Goal: Check status: Check status

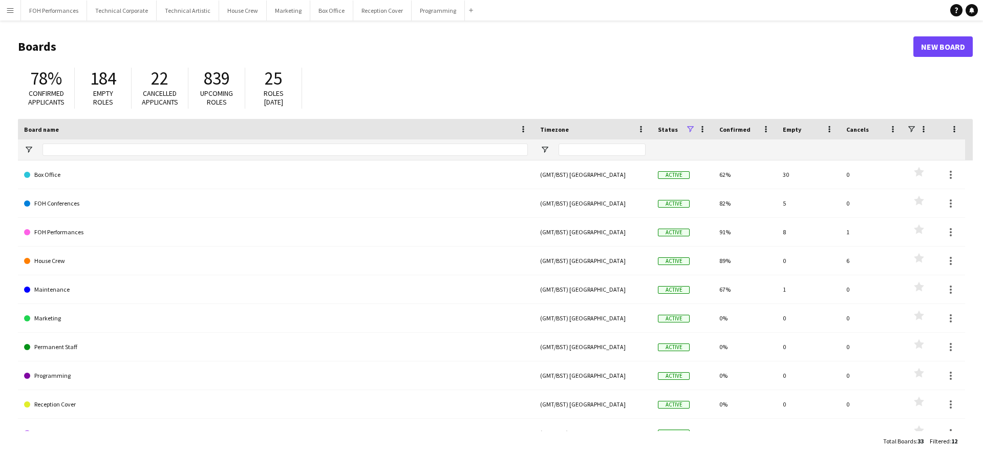
click at [7, 10] on app-icon "Menu" at bounding box center [10, 10] width 8 height 8
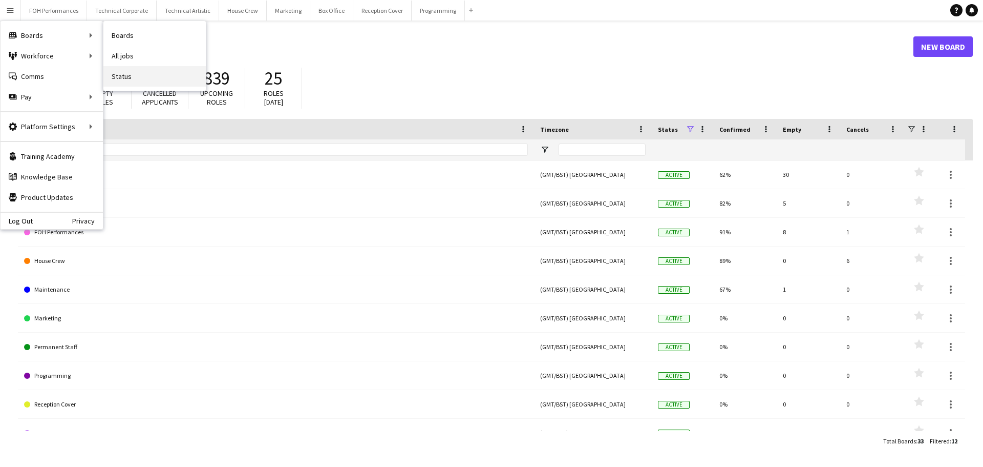
click at [118, 74] on link "Status" at bounding box center [154, 76] width 102 height 20
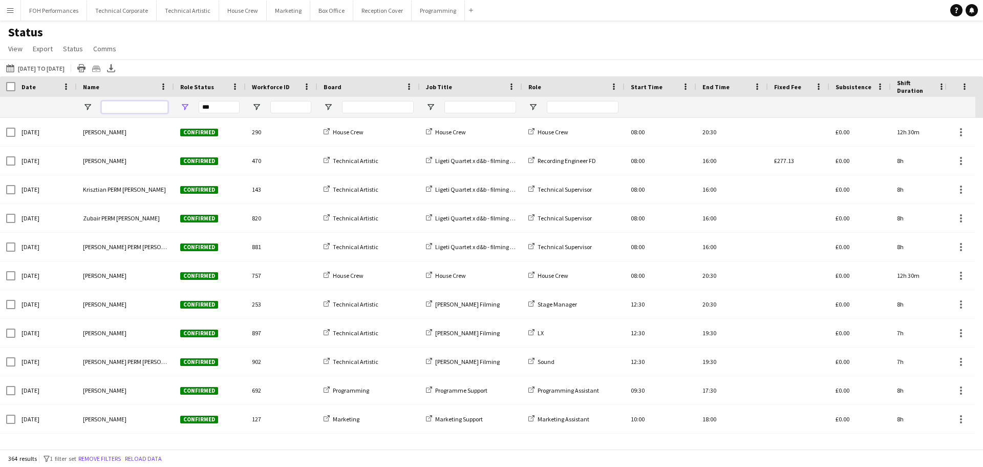
click at [116, 111] on input "Name Filter Input" at bounding box center [134, 107] width 67 height 12
click at [35, 66] on button "[DATE] to [DATE] [DATE] to [DATE]" at bounding box center [35, 68] width 62 height 12
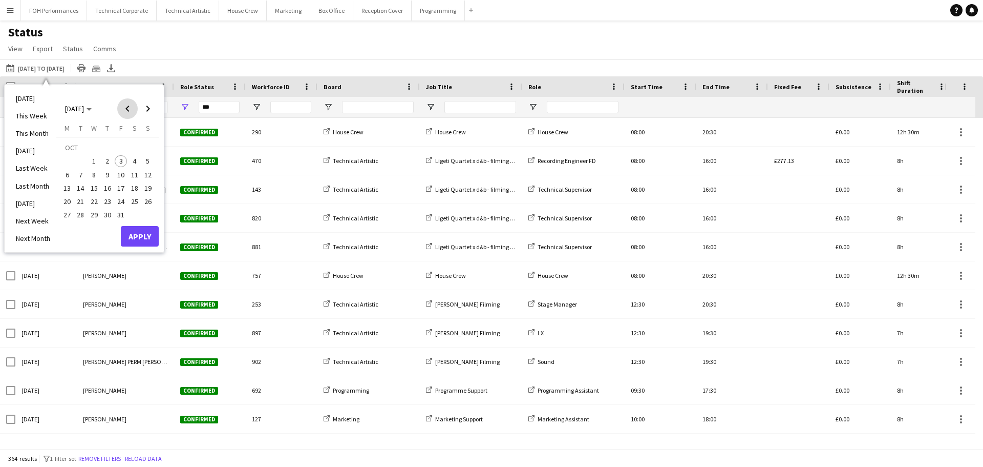
click at [125, 108] on span "Previous month" at bounding box center [127, 108] width 20 height 20
click at [96, 187] on span "17" at bounding box center [94, 188] width 12 height 12
click at [83, 214] on span "30" at bounding box center [81, 215] width 12 height 12
click at [144, 236] on button "Apply" at bounding box center [140, 236] width 38 height 20
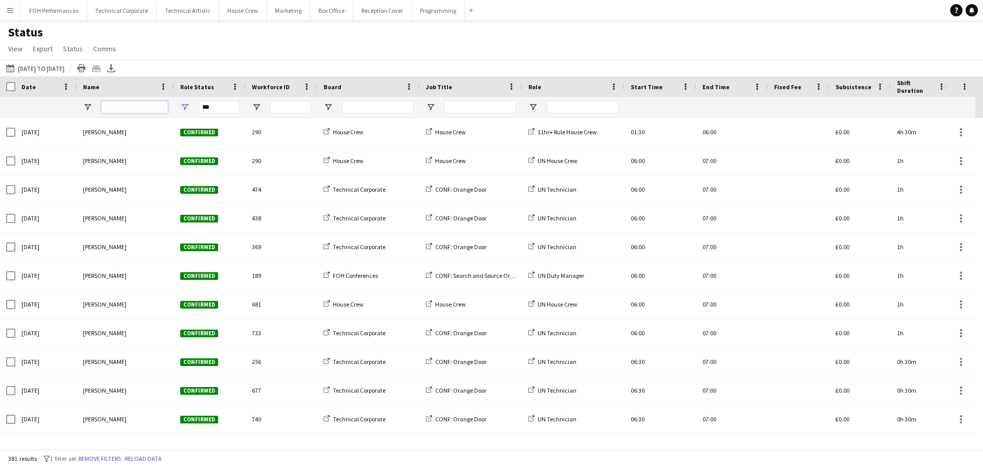
click at [118, 106] on input "Name Filter Input" at bounding box center [134, 107] width 67 height 12
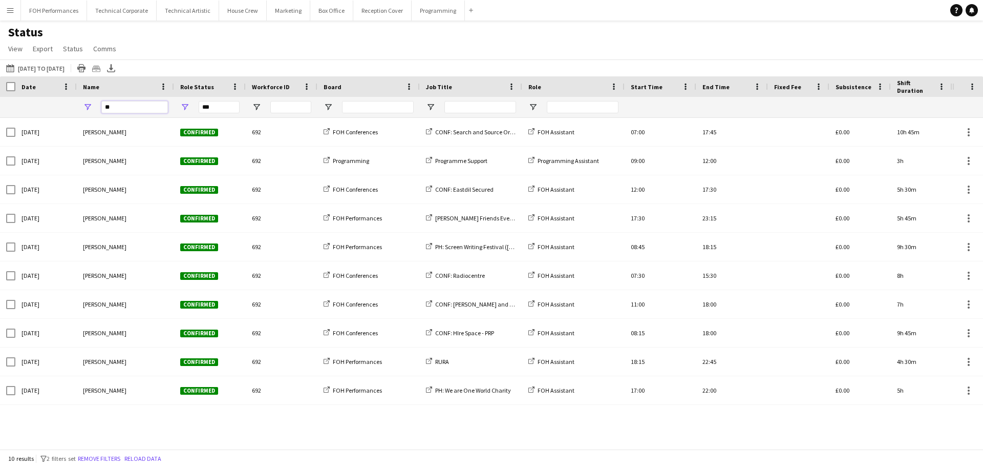
type input "*"
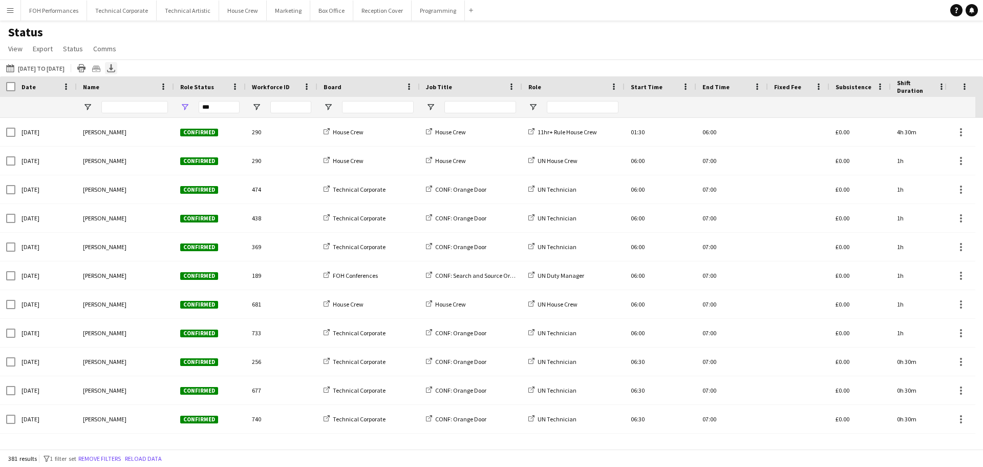
click at [115, 69] on icon "Export XLSX" at bounding box center [111, 68] width 8 height 8
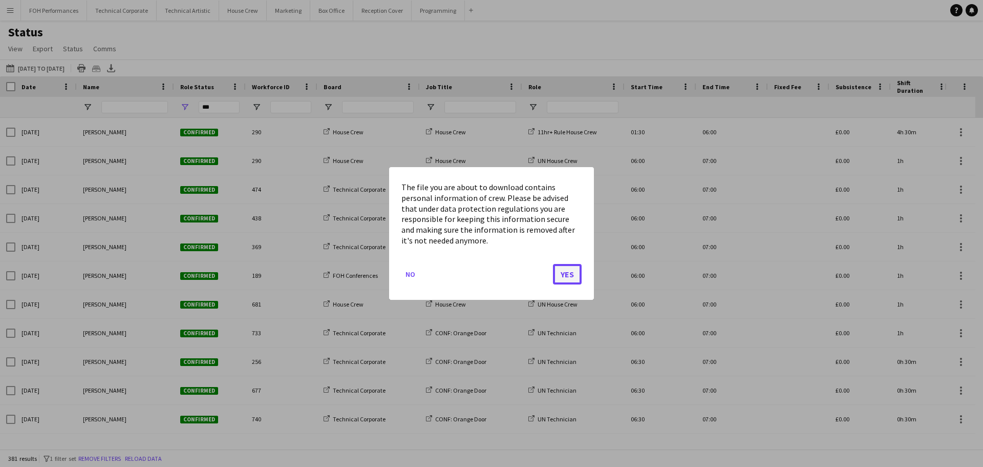
click at [574, 276] on button "Yes" at bounding box center [567, 274] width 29 height 20
